Goal: Complete application form: Complete application form

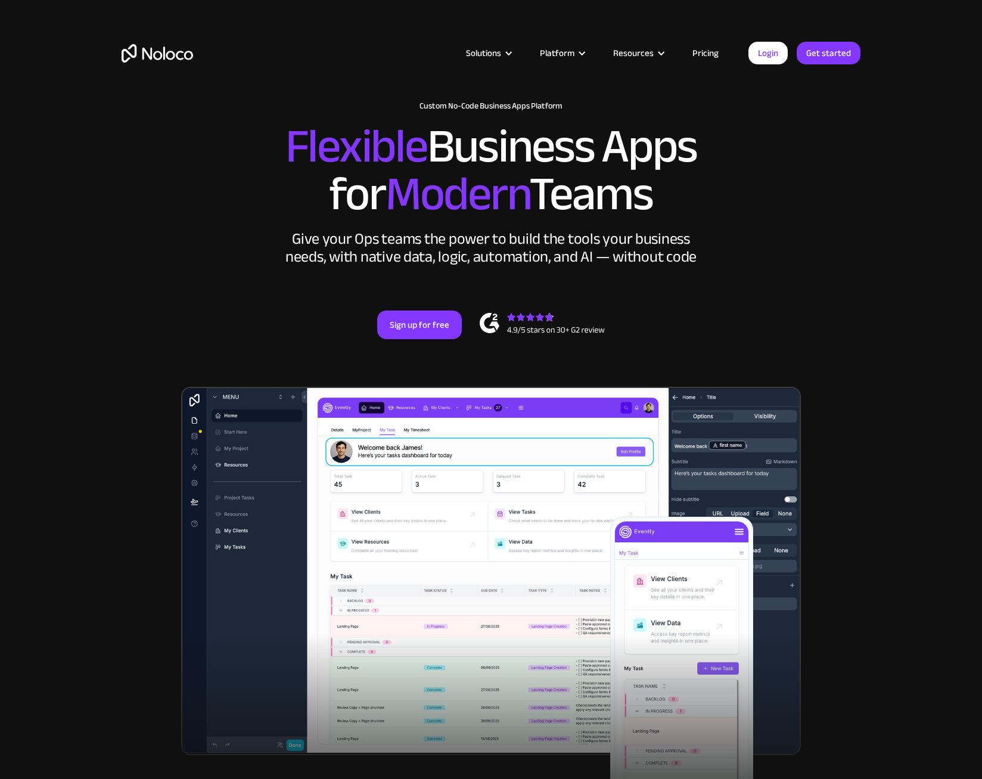
click at [761, 58] on link "Login" at bounding box center [767, 53] width 39 height 23
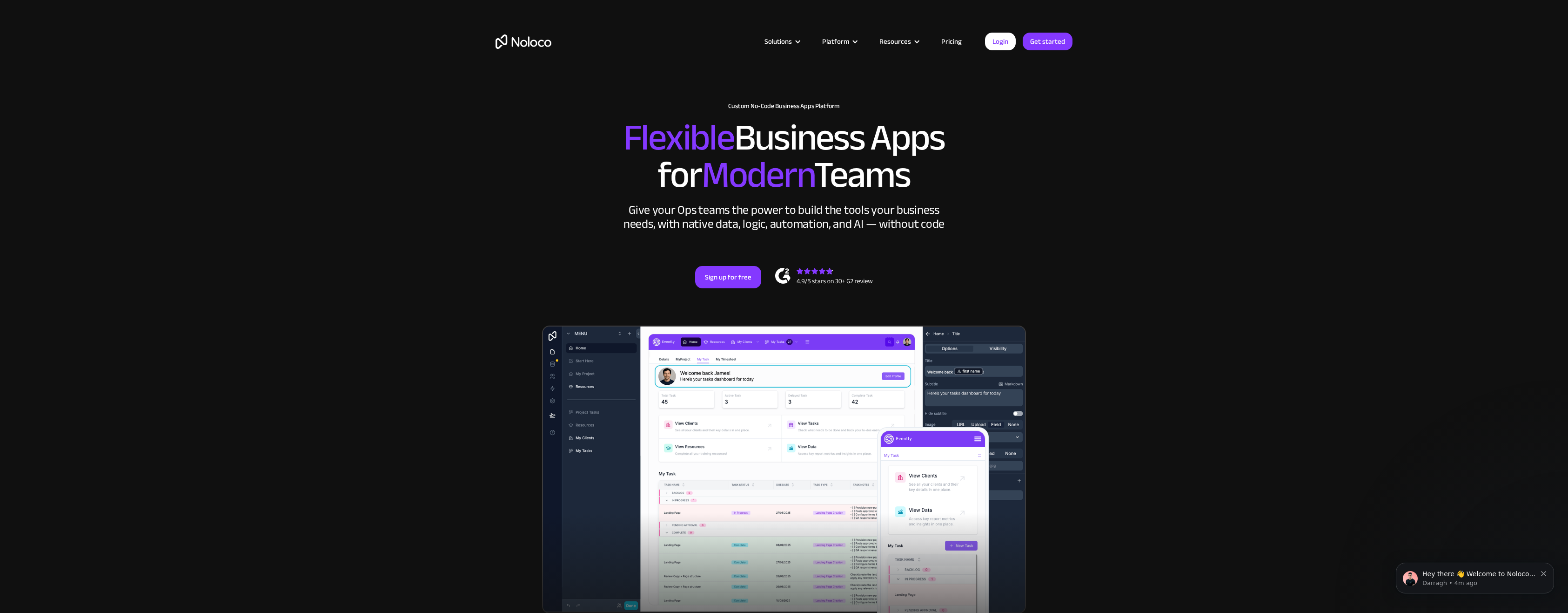
click at [766, 45] on link "Login" at bounding box center [1000, 41] width 30 height 18
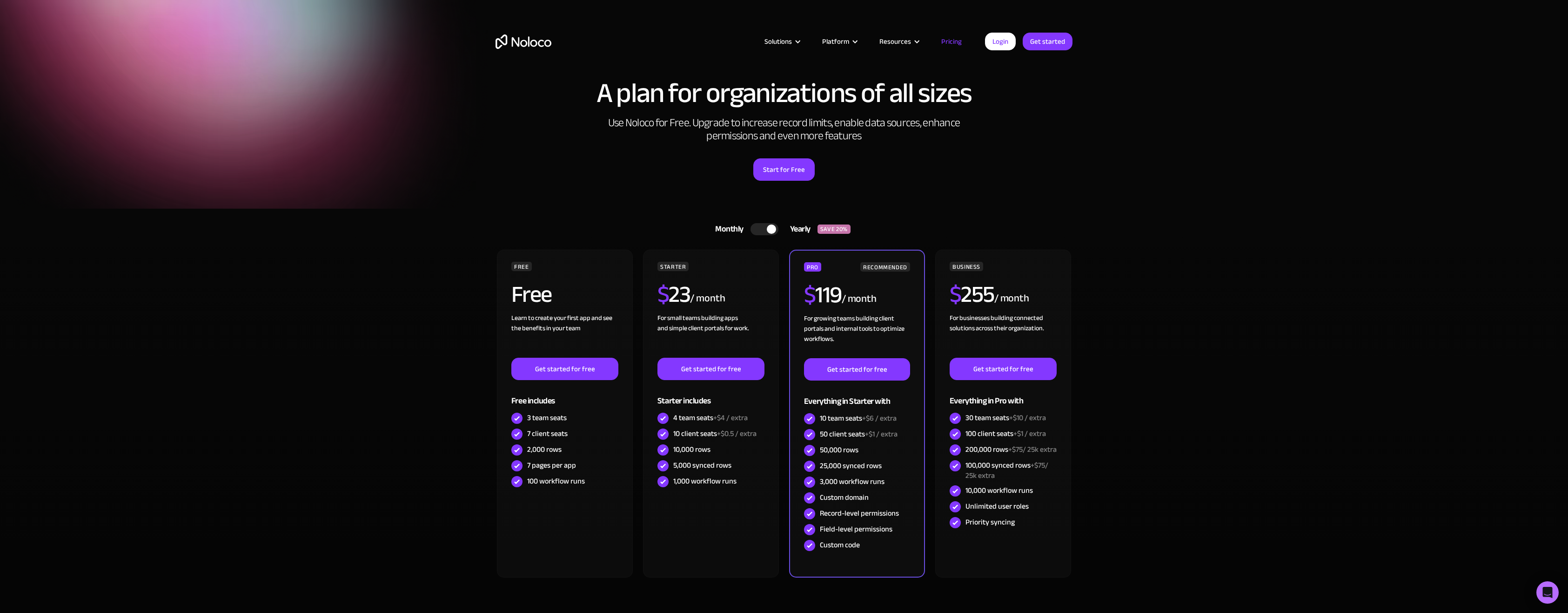
click at [898, 367] on link "Get started for free" at bounding box center [857, 369] width 106 height 23
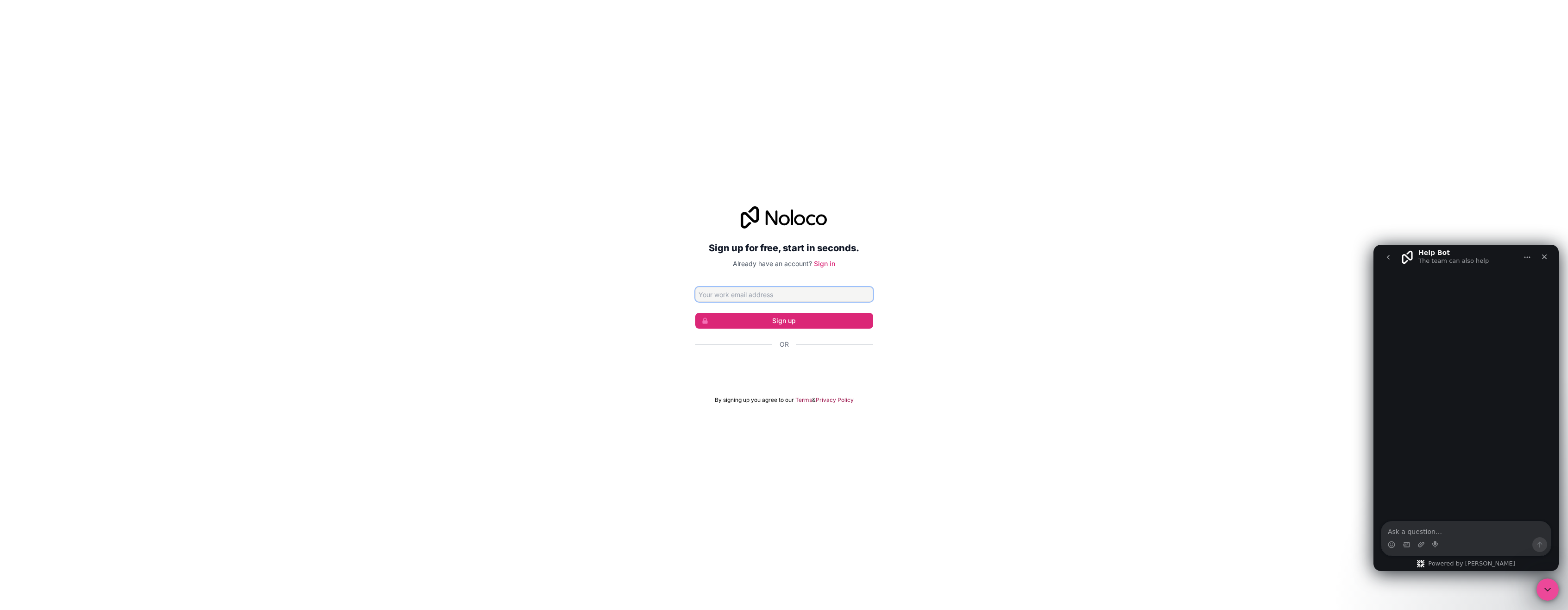
click at [725, 295] on input "Email address" at bounding box center [784, 294] width 178 height 15
type input "josh@aisyst.ai"
click button "Sign up" at bounding box center [784, 321] width 178 height 16
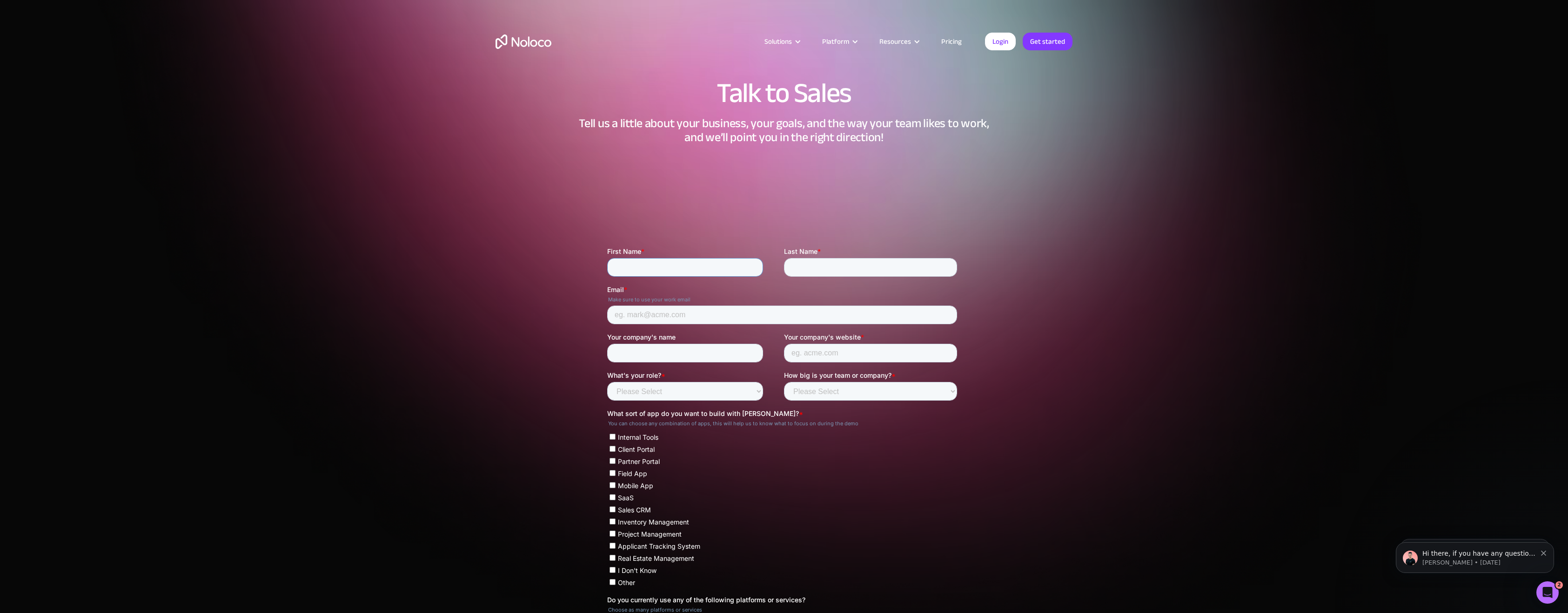
click at [661, 260] on input "First Name *" at bounding box center [685, 267] width 156 height 19
type input "Josh"
type input "Ream"
type input "josh@aisyst.ai"
type input "Aisyst"
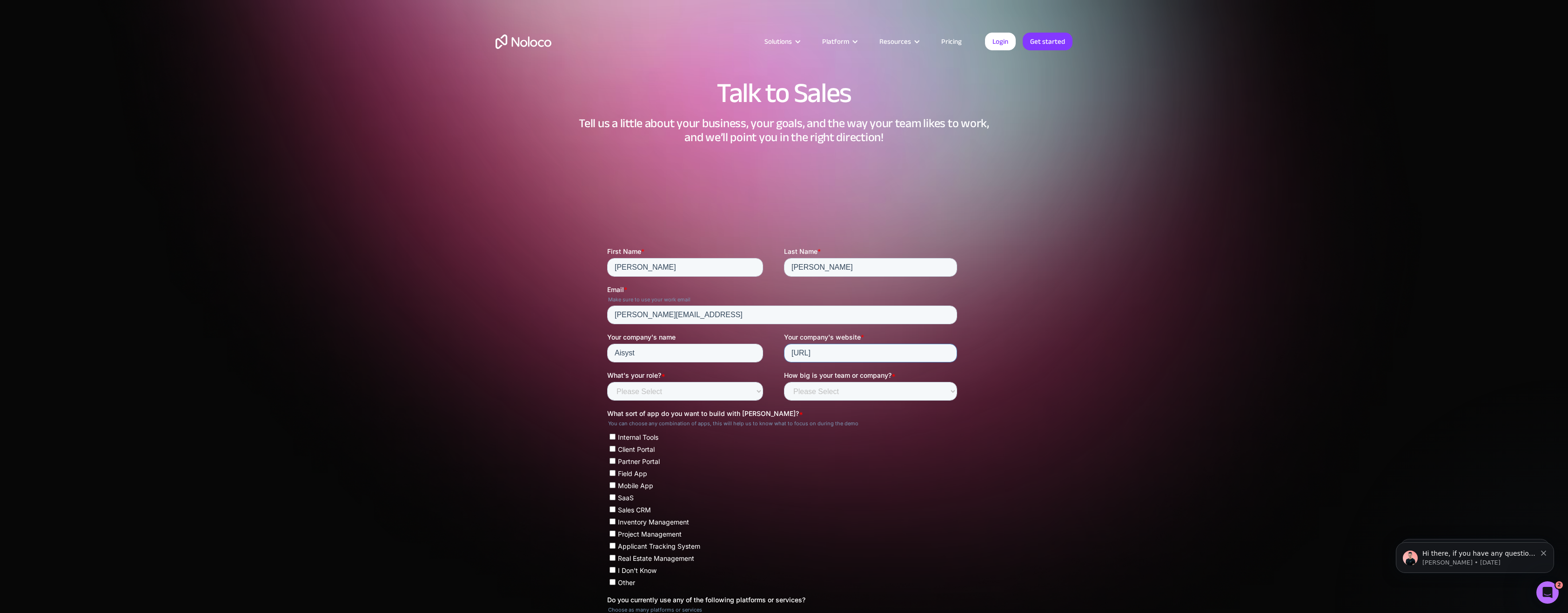
type input "aisyst.ai"
click at [669, 393] on select "Please Select Founder / CXO IT / Engineering Product / Project Management Finan…" at bounding box center [685, 391] width 156 height 19
select select "Founder / CXO"
click at [607, 382] on select "Please Select Founder / CXO IT / Engineering Product / Project Management Finan…" at bounding box center [685, 391] width 156 height 19
click at [841, 393] on select "Please Select Less than 10 10 - 25 25 - 50 50 - 100 More than 100" at bounding box center [871, 391] width 173 height 19
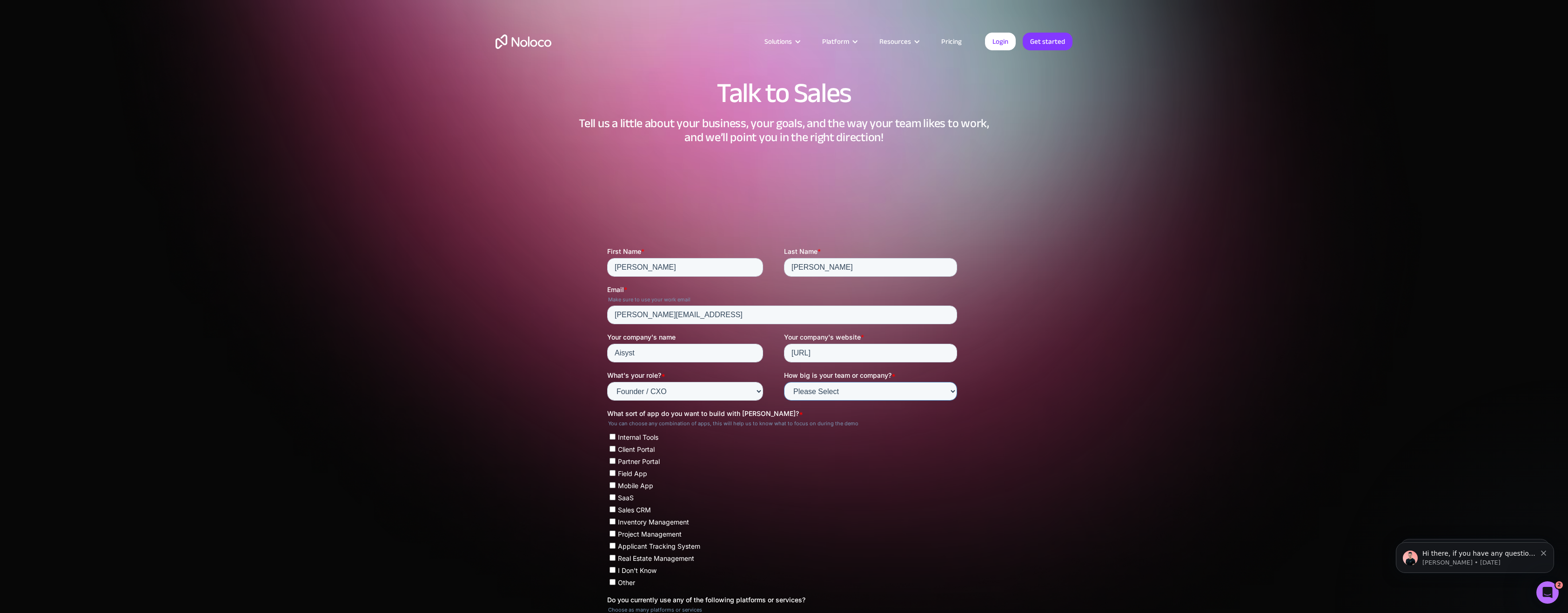
select select "Less than 10"
click at [784, 382] on select "Please Select Less than 10 10 - 25 25 - 50 50 - 100 More than 100" at bounding box center [871, 391] width 173 height 19
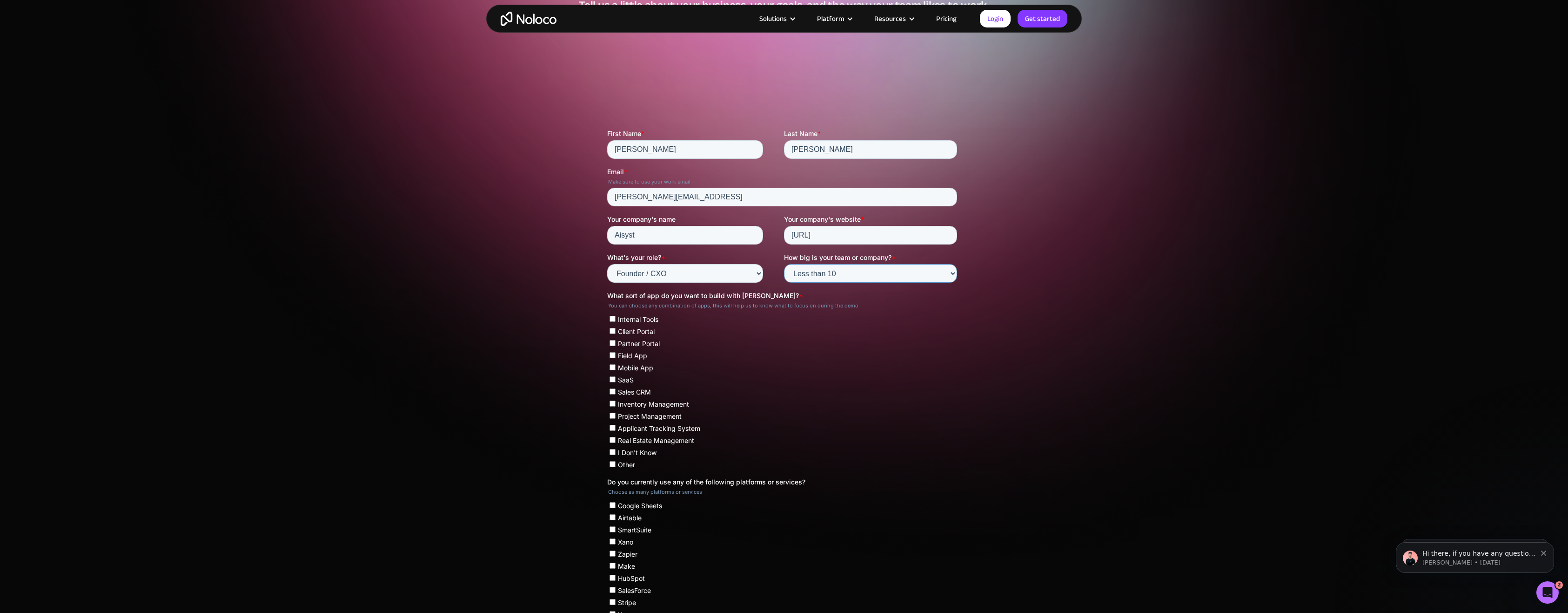
scroll to position [140, 0]
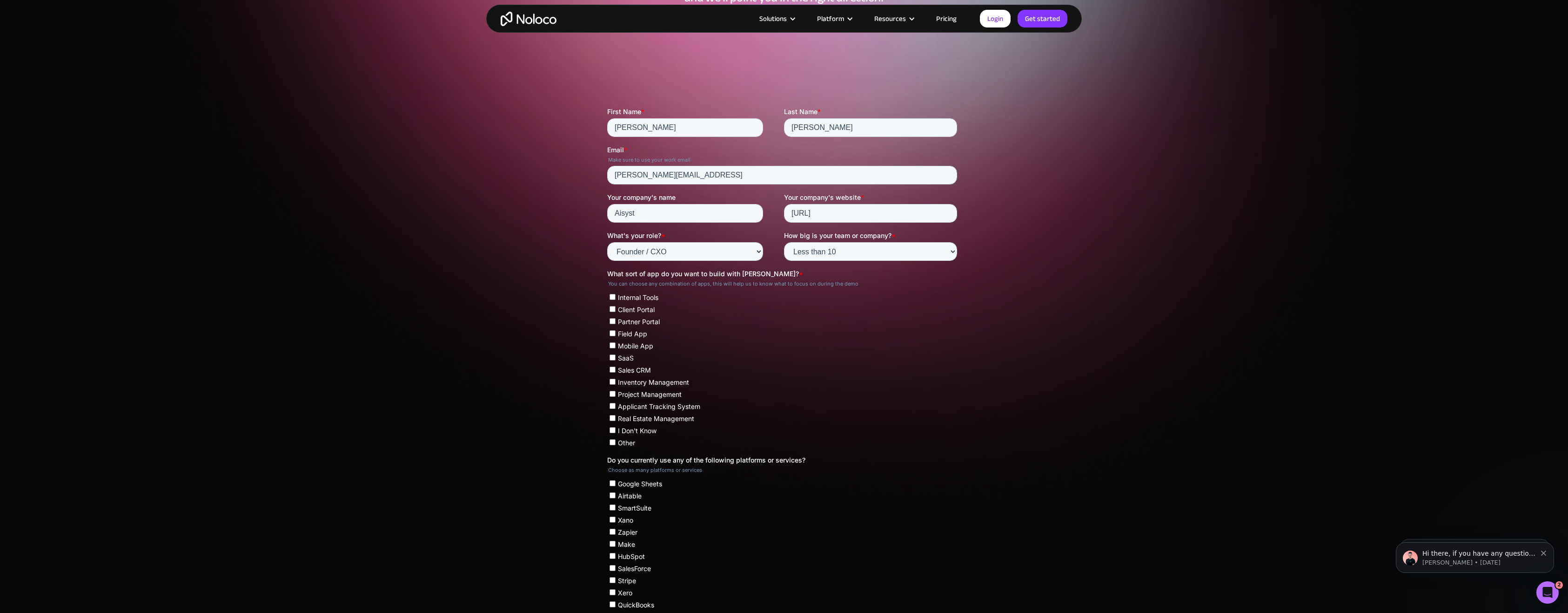
click at [610, 310] on ul "Internal Tools Client Portal Partner Portal Field App Mobile App SaaS Sales CRM…" at bounding box center [782, 367] width 350 height 157
click at [612, 310] on input "Client Portal" at bounding box center [613, 309] width 6 height 6
checkbox input "true"
click at [613, 298] on input "Internal Tools" at bounding box center [613, 297] width 6 height 6
checkbox input "true"
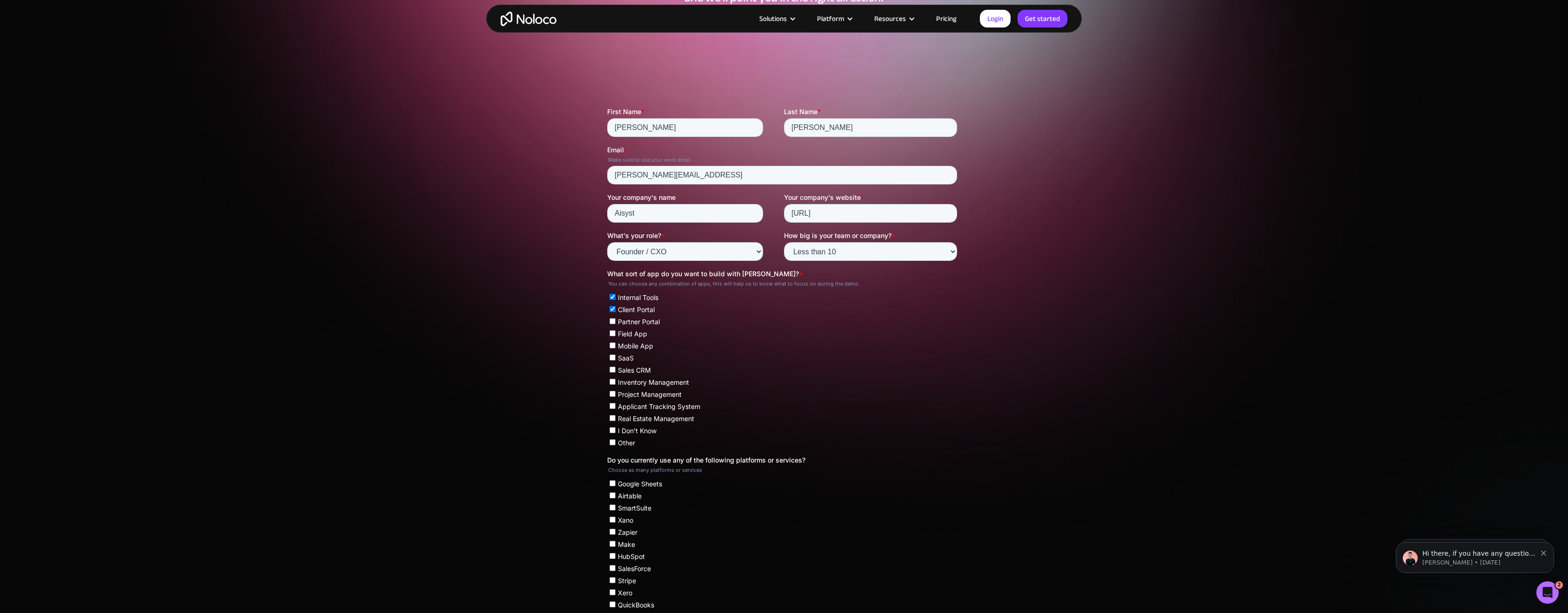
click at [613, 368] on input "Sales CRM" at bounding box center [613, 370] width 6 height 6
checkbox input "true"
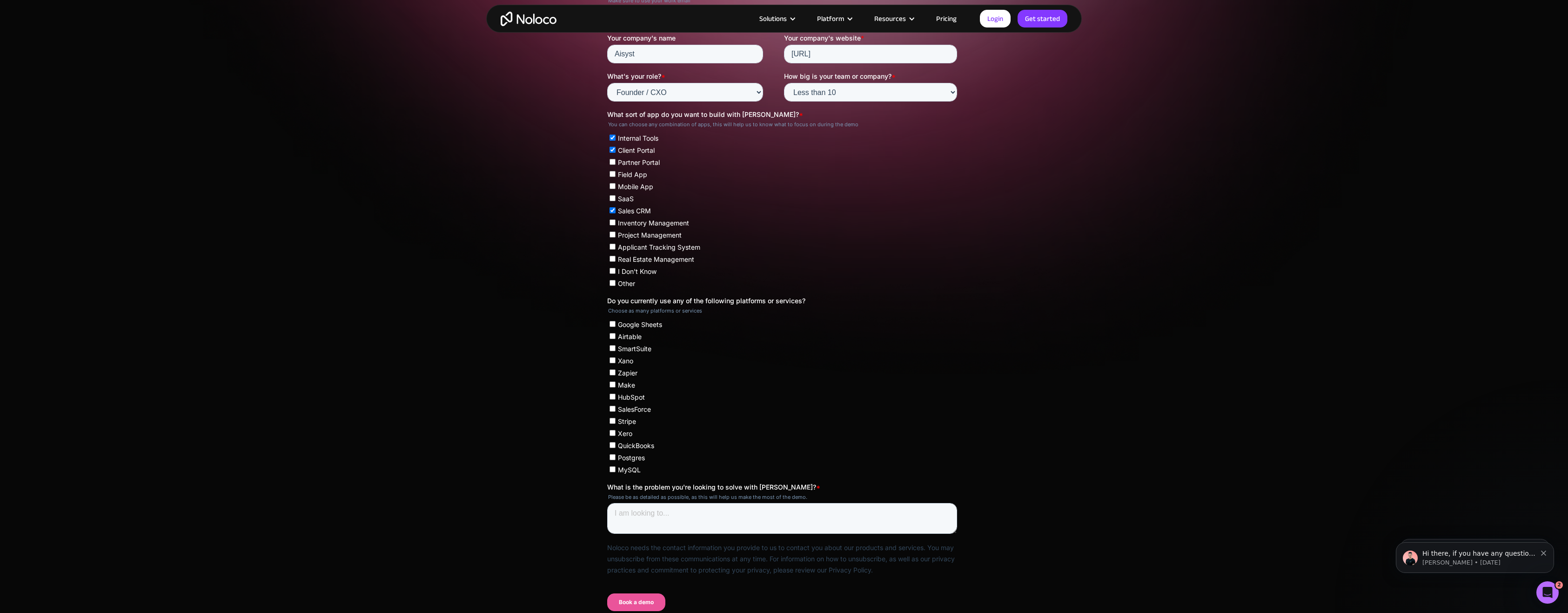
scroll to position [326, 0]
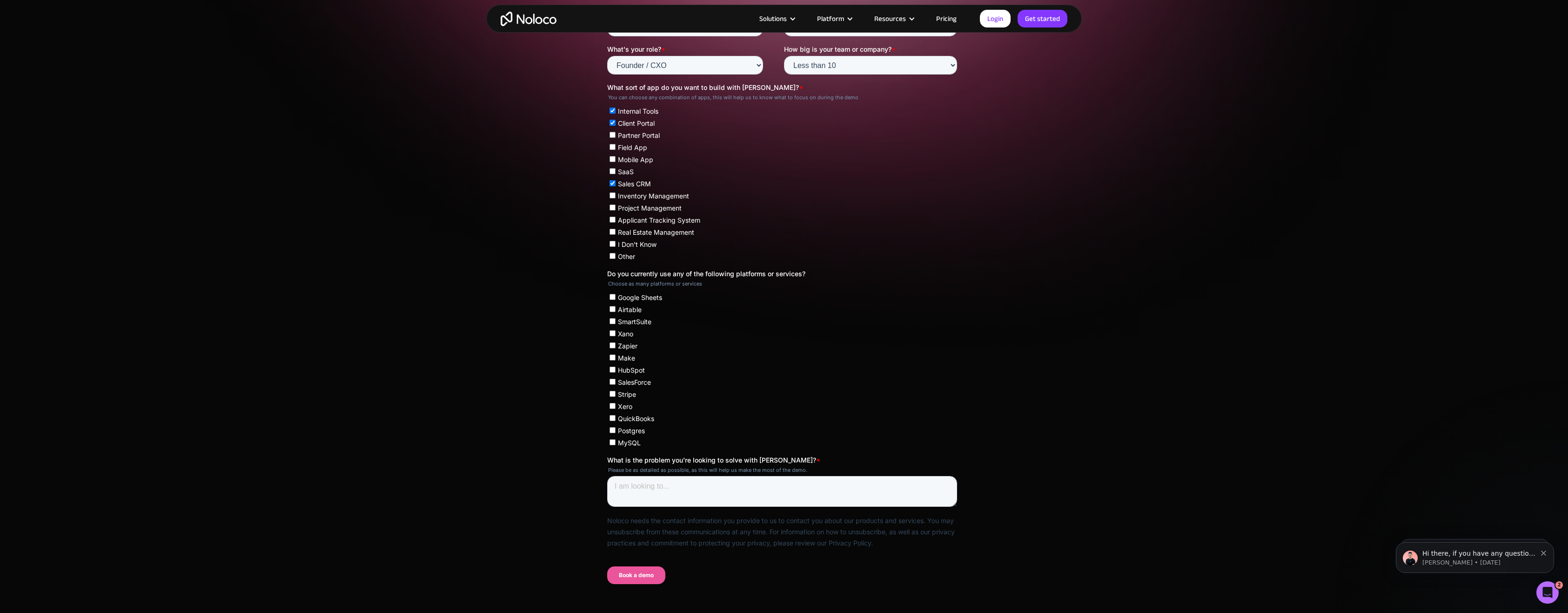
click at [612, 431] on input "Postgres" at bounding box center [613, 430] width 6 height 6
checkbox input "true"
click at [612, 442] on input "MySQL" at bounding box center [613, 443] width 6 height 6
checkbox input "true"
click at [644, 489] on textarea "What is the problem you're looking to solve with Noloco? *" at bounding box center [782, 491] width 350 height 30
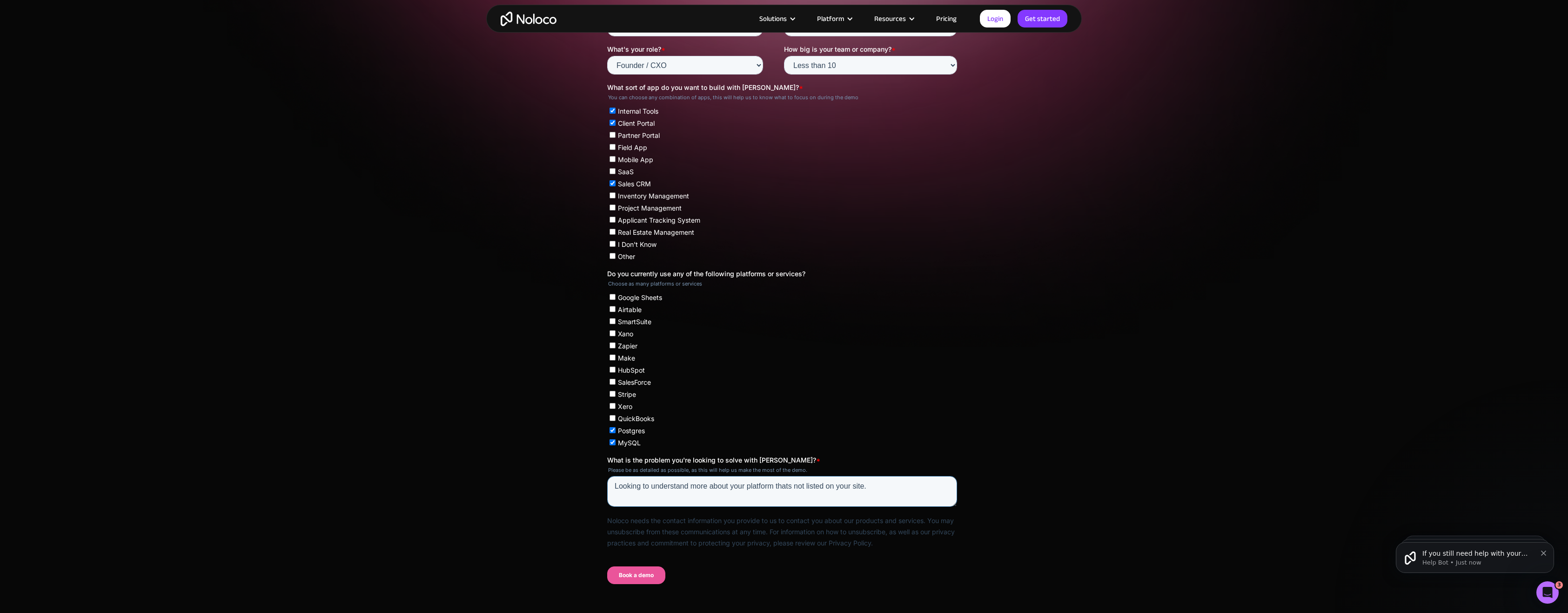
type textarea "Looking to understand more about your platform thats not listed on your site."
click at [632, 576] on input "Book a demo" at bounding box center [636, 575] width 58 height 18
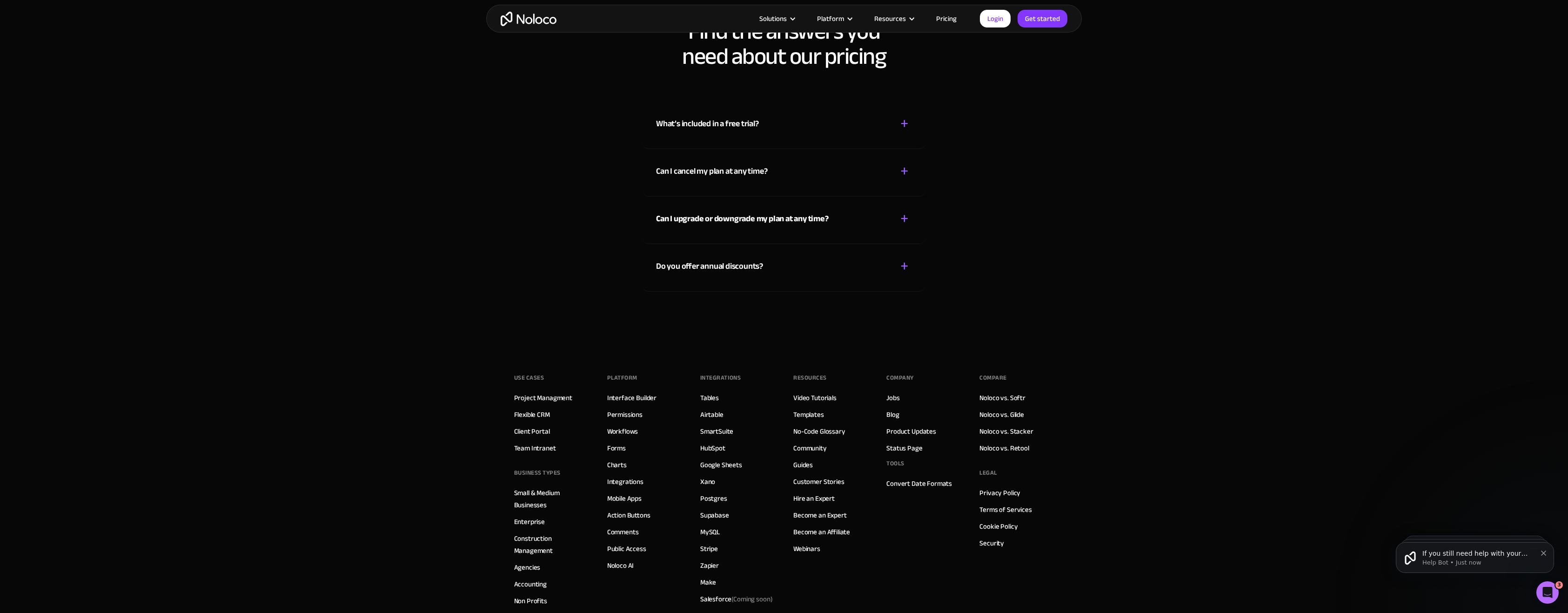
click at [1548, 593] on icon "Open Intercom Messenger" at bounding box center [1548, 593] width 6 height 8
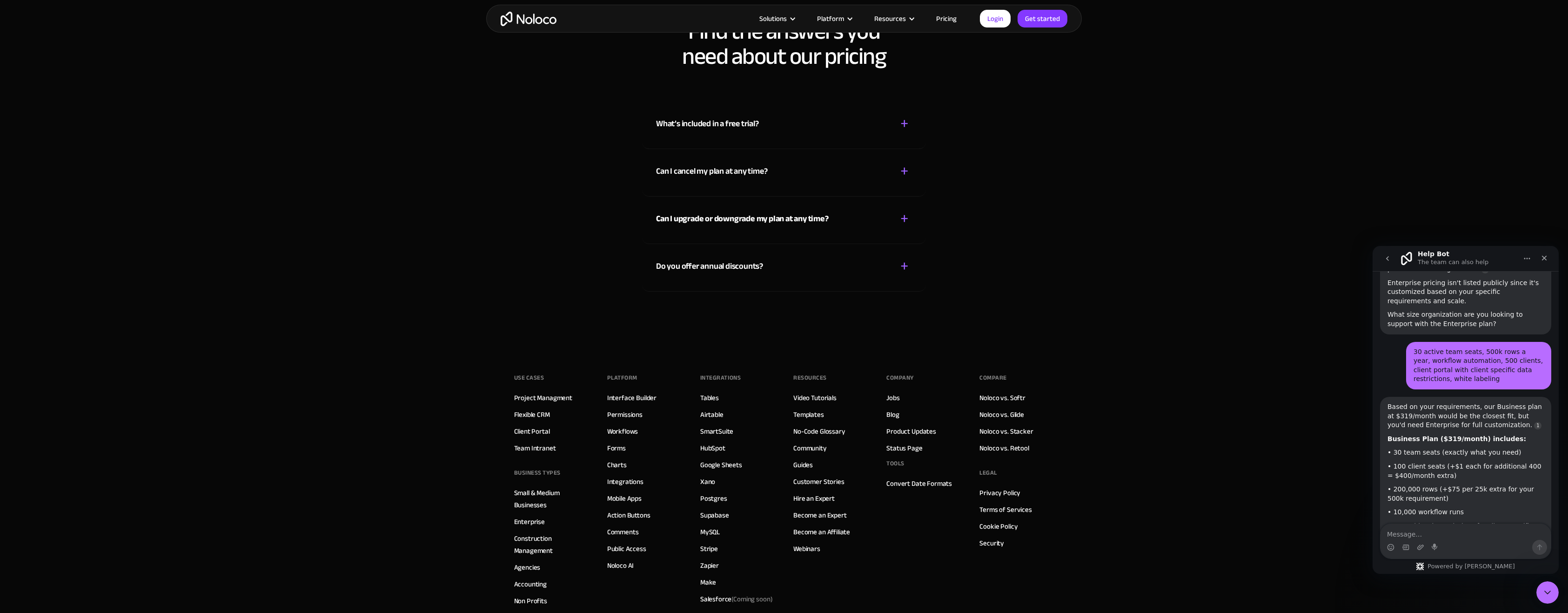
scroll to position [2291, 0]
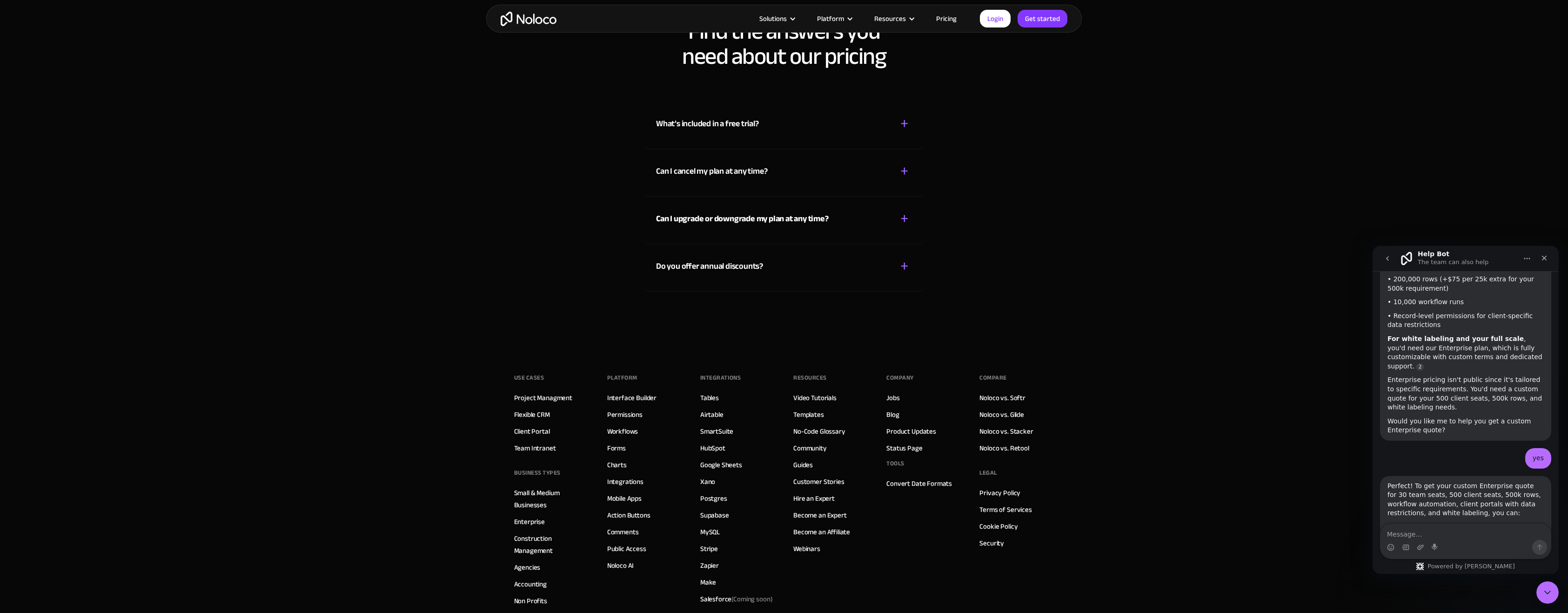
click at [1543, 260] on icon "Close" at bounding box center [1545, 258] width 5 height 5
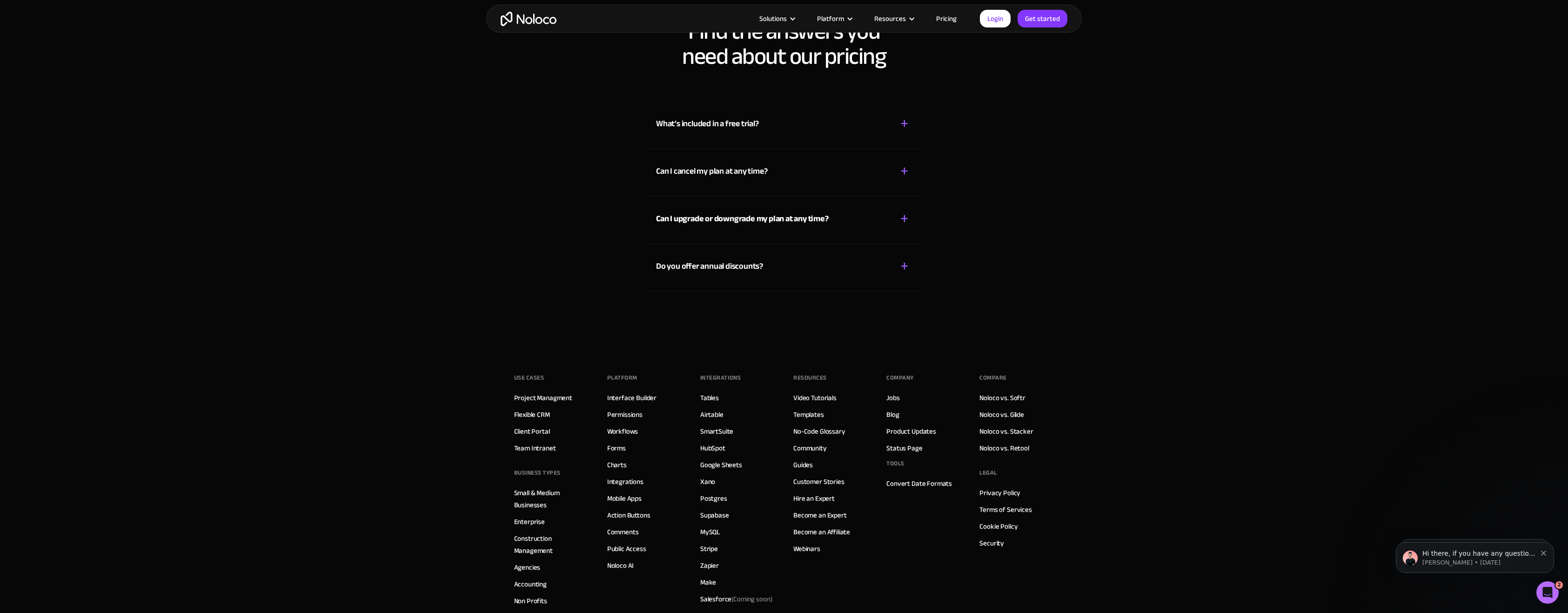
scroll to position [2275, 0]
